Goal: Transaction & Acquisition: Obtain resource

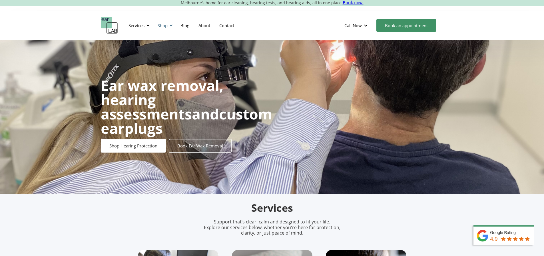
click at [167, 25] on div "Shop" at bounding box center [163, 26] width 10 height 6
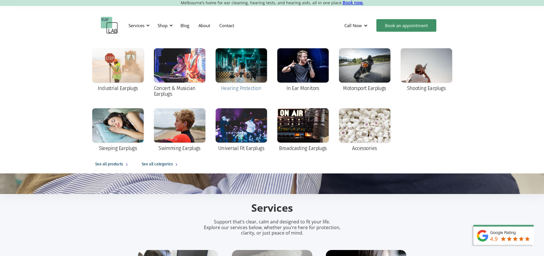
click at [238, 72] on div at bounding box center [241, 65] width 51 height 34
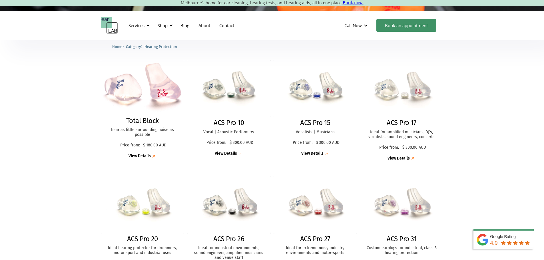
click at [406, 199] on img at bounding box center [402, 205] width 87 height 60
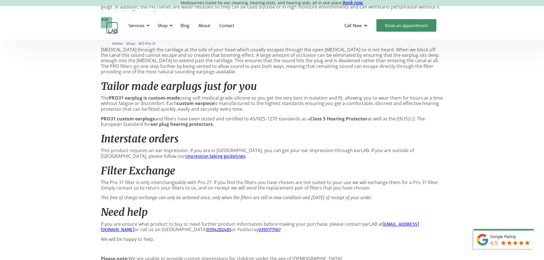
scroll to position [476, 0]
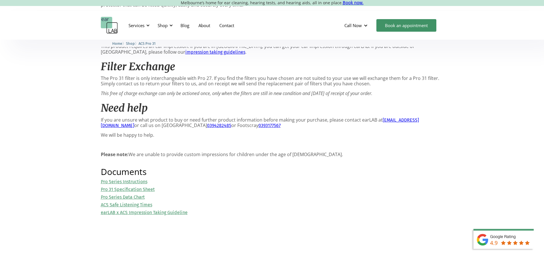
click at [142, 192] on link "Pro 31 Specification Sheet" at bounding box center [128, 189] width 54 height 5
